Goal: Transaction & Acquisition: Purchase product/service

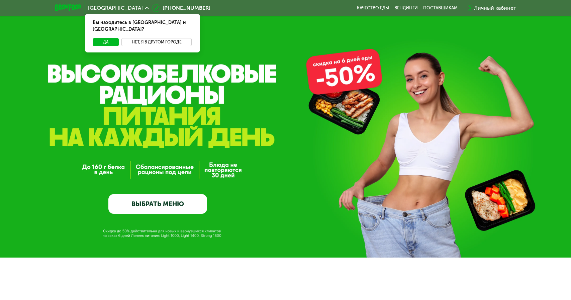
click at [144, 38] on button "Нет, я в другом городе" at bounding box center [156, 42] width 71 height 8
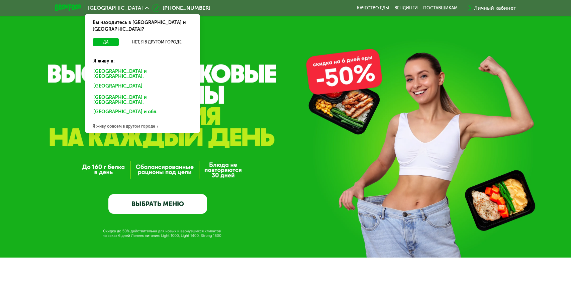
click at [123, 67] on div "Санкт-Петербурге и обл." at bounding box center [142, 74] width 107 height 14
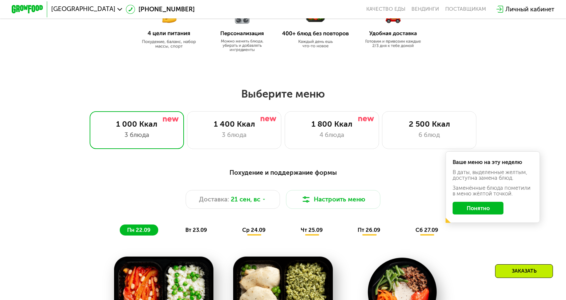
scroll to position [401, 0]
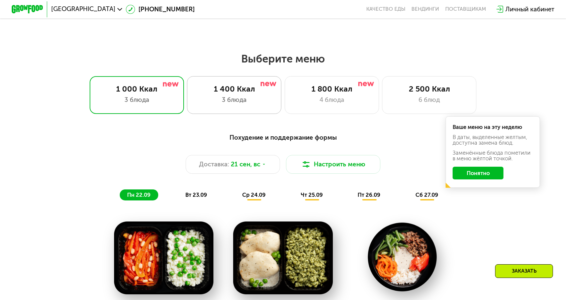
click at [249, 97] on div "3 блюда" at bounding box center [234, 99] width 78 height 9
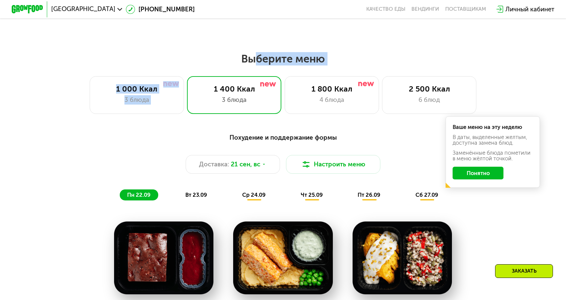
scroll to position [421, 0]
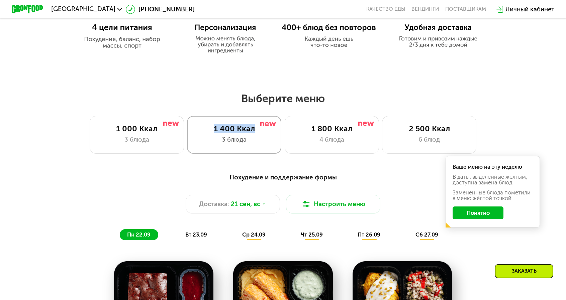
copy div "1 400 Ккал"
drag, startPoint x: 220, startPoint y: 84, endPoint x: 258, endPoint y: 119, distance: 51.8
click at [258, 119] on div "1 400 Ккал 3 блюда" at bounding box center [234, 135] width 94 height 38
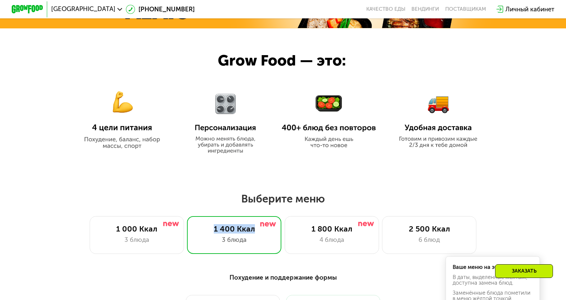
scroll to position [488, 0]
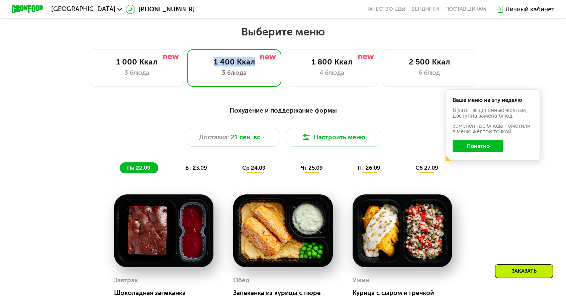
click at [454, 140] on button "Понятно" at bounding box center [477, 146] width 50 height 13
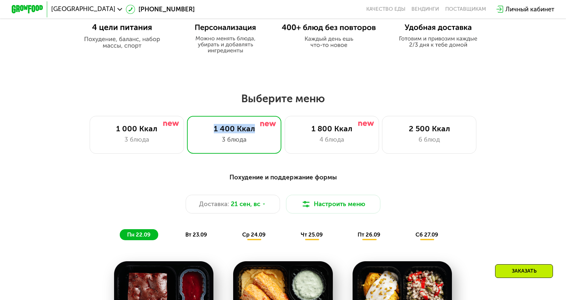
scroll to position [522, 0]
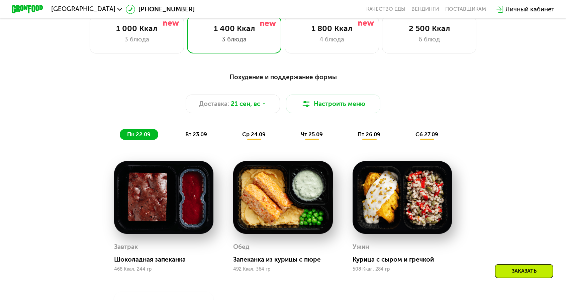
click at [333, 80] on div "Похудение и поддержание формы Доставка: 21 сен, вс Настроить меню пн 22.09 вт 2…" at bounding box center [282, 106] width 465 height 68
click at [331, 95] on button "Настроить меню" at bounding box center [333, 104] width 94 height 19
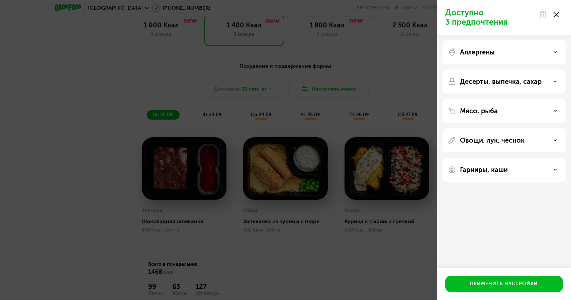
click at [513, 114] on div "Мясо, рыба" at bounding box center [504, 111] width 112 height 8
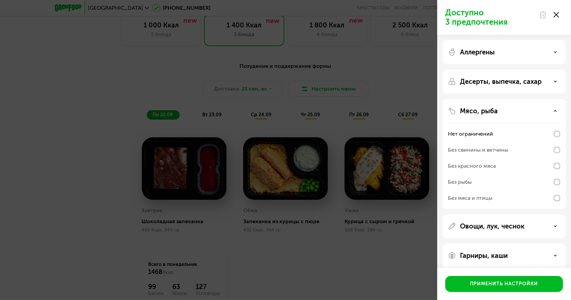
click at [513, 114] on div "Мясо, рыба" at bounding box center [504, 111] width 112 height 8
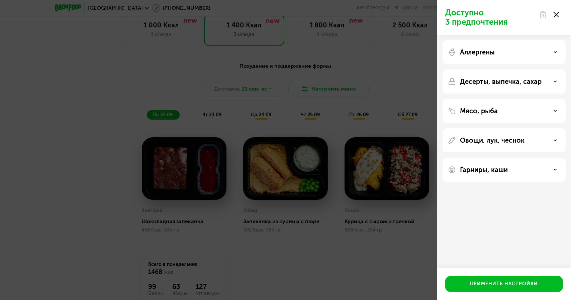
click at [560, 13] on div at bounding box center [549, 14] width 28 height 13
click at [555, 16] on use at bounding box center [555, 14] width 5 height 5
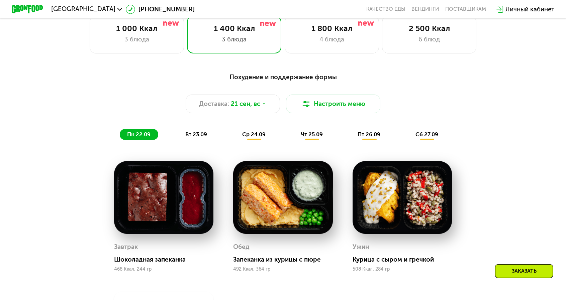
scroll to position [588, 0]
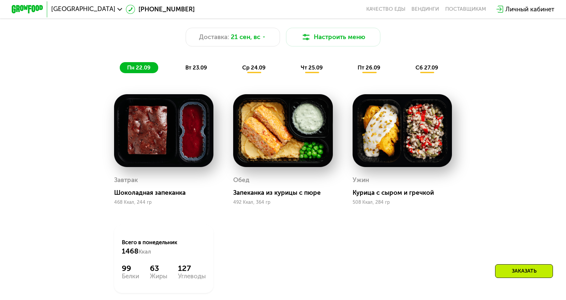
click at [315, 62] on div "чт 25.09" at bounding box center [312, 67] width 37 height 11
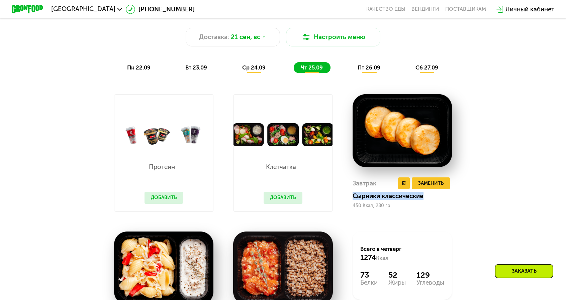
copy div "Сырники классические"
drag, startPoint x: 339, startPoint y: 157, endPoint x: 402, endPoint y: 155, distance: 62.9
click at [402, 155] on div "Завтрак Удалить Завтрак Заменить Заменить Завтрак Сырники классические 450 Ккал…" at bounding box center [401, 152] width 119 height 137
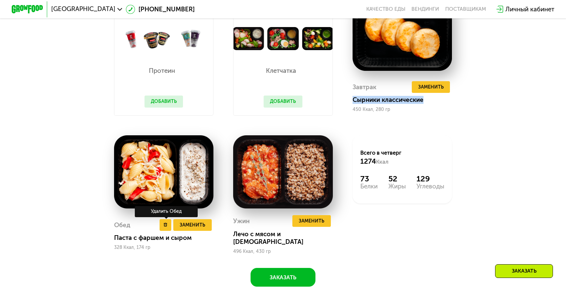
scroll to position [689, 0]
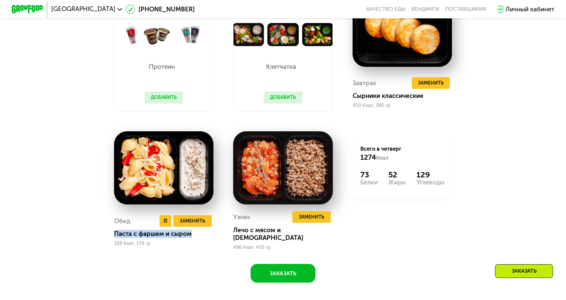
drag, startPoint x: 138, startPoint y: 172, endPoint x: 206, endPoint y: 172, distance: 67.9
click at [206, 172] on div "Обед Удалить Обед Заменить Заменить Обед Паста с фаршем и сыром 328 Ккал, 174 гр" at bounding box center [163, 190] width 119 height 139
copy div "Паста с фаршем и сыром"
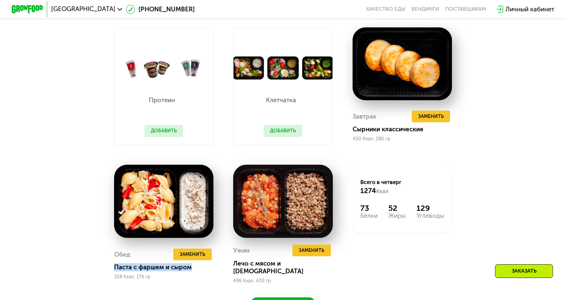
scroll to position [622, 0]
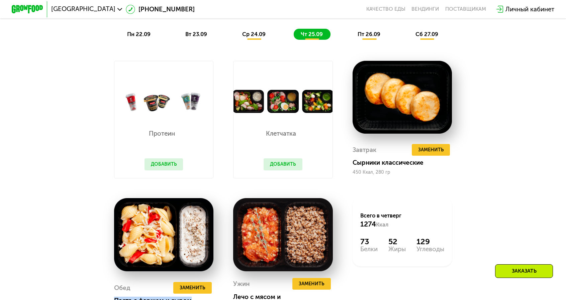
click at [284, 158] on button "Добавить" at bounding box center [282, 164] width 39 height 12
click at [283, 158] on button "Добавить" at bounding box center [282, 164] width 39 height 12
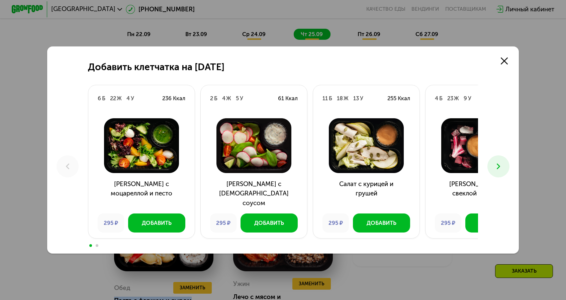
click at [293, 122] on img at bounding box center [254, 145] width 94 height 55
click at [284, 219] on div "Добавить" at bounding box center [269, 223] width 30 height 8
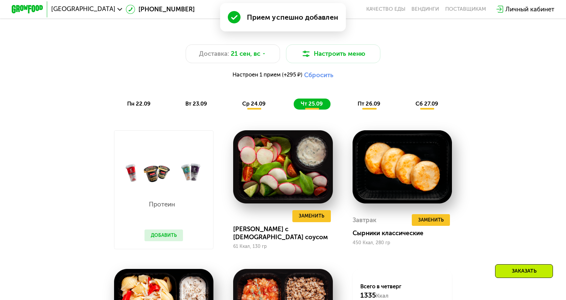
scroll to position [639, 0]
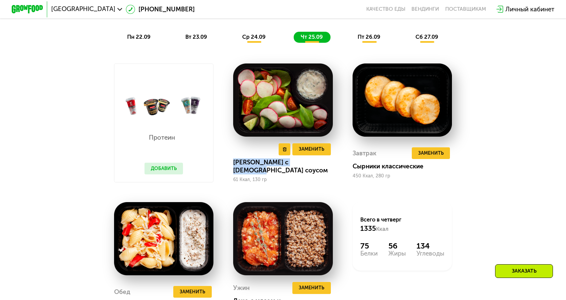
copy div "[PERSON_NAME] с [DEMOGRAPHIC_DATA] соусом"
drag, startPoint x: 239, startPoint y: 120, endPoint x: 309, endPoint y: 121, distance: 69.2
click at [309, 121] on div "Удалить Заменить Заменить Салат с греческим соусом 61 Ккал, 130 гр" at bounding box center [282, 123] width 119 height 139
copy div "Лечо с мясом и [DEMOGRAPHIC_DATA]"
drag, startPoint x: 240, startPoint y: 237, endPoint x: 303, endPoint y: 239, distance: 62.9
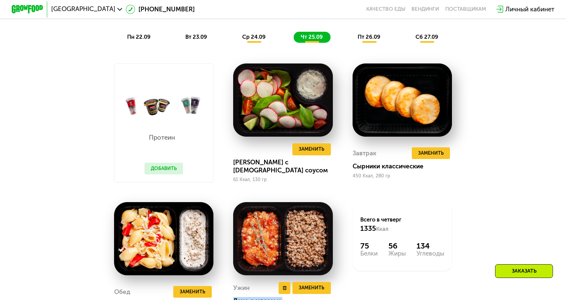
click at [303, 297] on div "Лечо с мясом и [DEMOGRAPHIC_DATA]" at bounding box center [286, 305] width 106 height 16
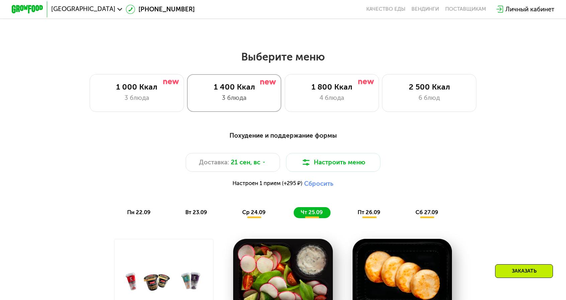
scroll to position [438, 0]
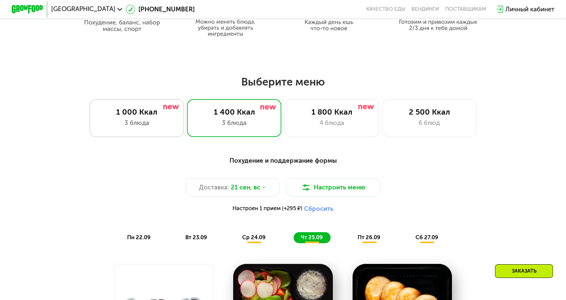
click at [161, 118] on div "3 блюда" at bounding box center [137, 122] width 78 height 9
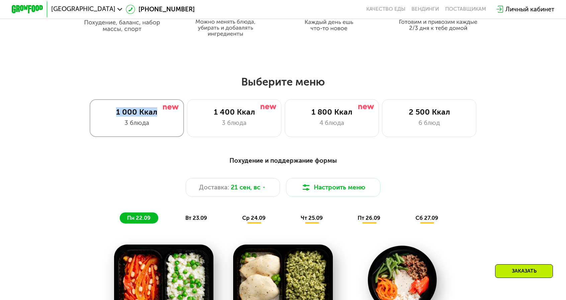
copy div "1 000 Ккал"
drag, startPoint x: 141, startPoint y: 107, endPoint x: 174, endPoint y: 106, distance: 32.8
click at [174, 107] on div "1 000 Ккал" at bounding box center [137, 111] width 78 height 9
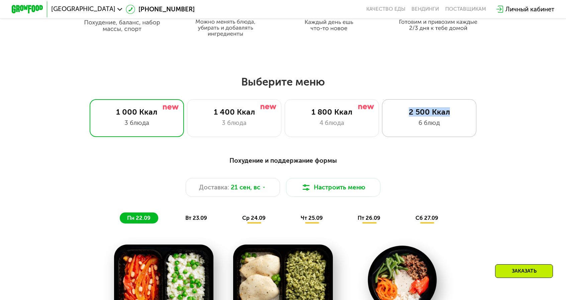
copy div "2 500 Ккал"
drag, startPoint x: 389, startPoint y: 108, endPoint x: 425, endPoint y: 109, distance: 35.5
click at [425, 109] on div "2 500 Ккал" at bounding box center [429, 111] width 78 height 9
